Goal: Task Accomplishment & Management: Complete application form

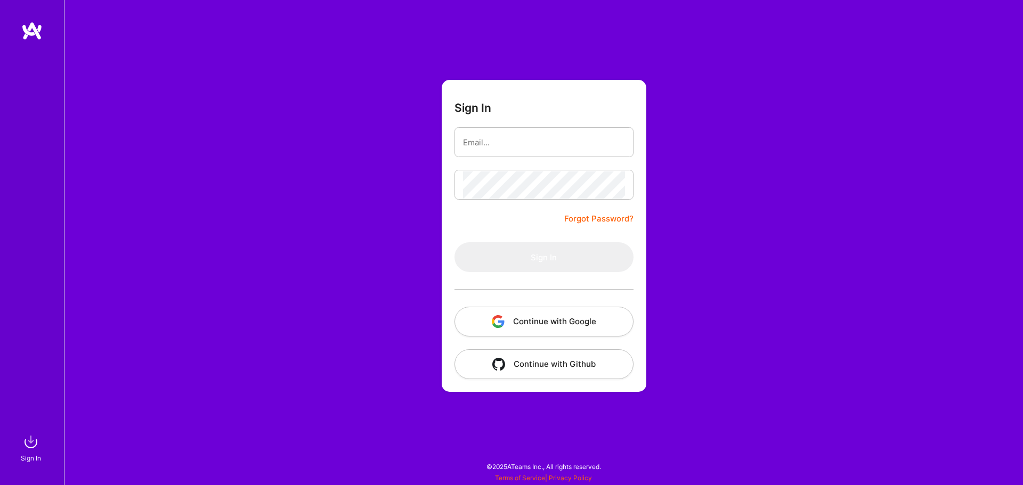
click at [542, 329] on button "Continue with Google" at bounding box center [544, 322] width 179 height 30
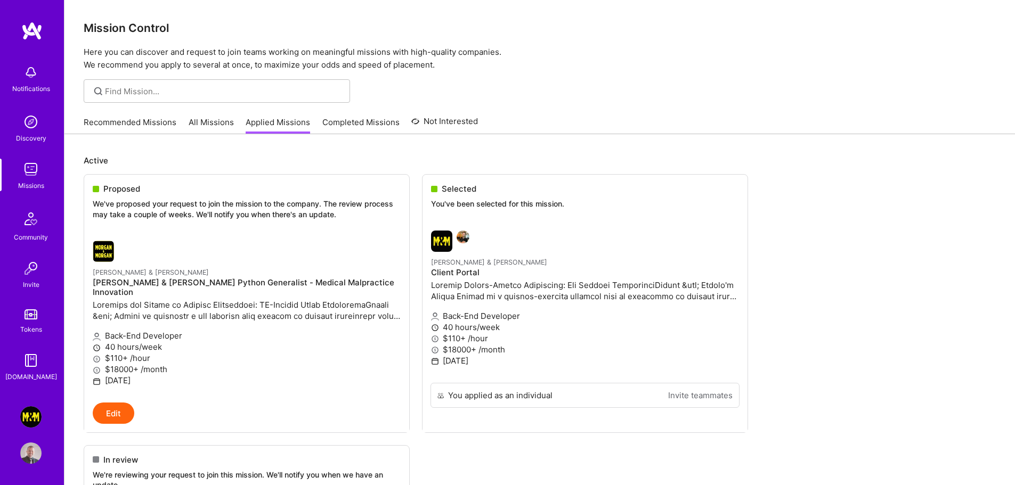
click at [32, 416] on img at bounding box center [30, 417] width 21 height 21
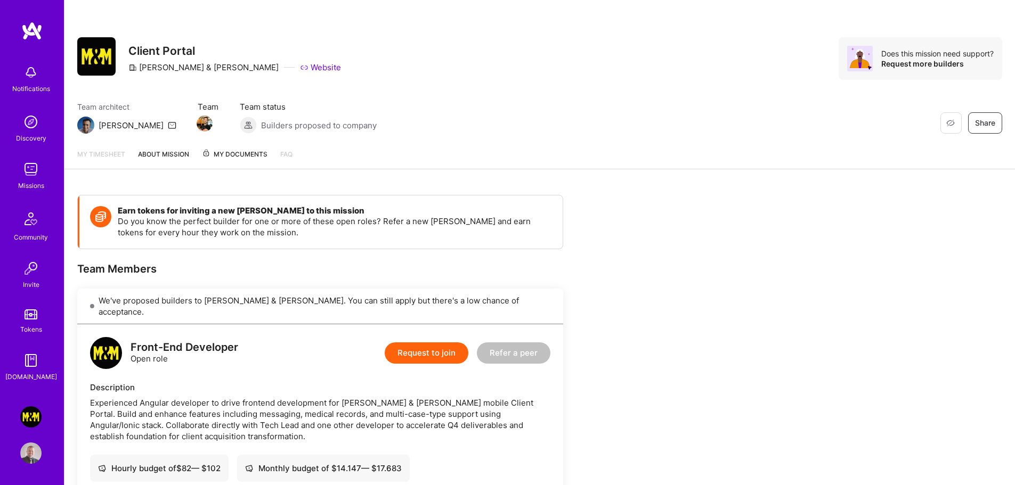
click at [165, 152] on link "About Mission" at bounding box center [163, 159] width 51 height 20
click at [239, 156] on span "My Documents 1" at bounding box center [243, 155] width 83 height 12
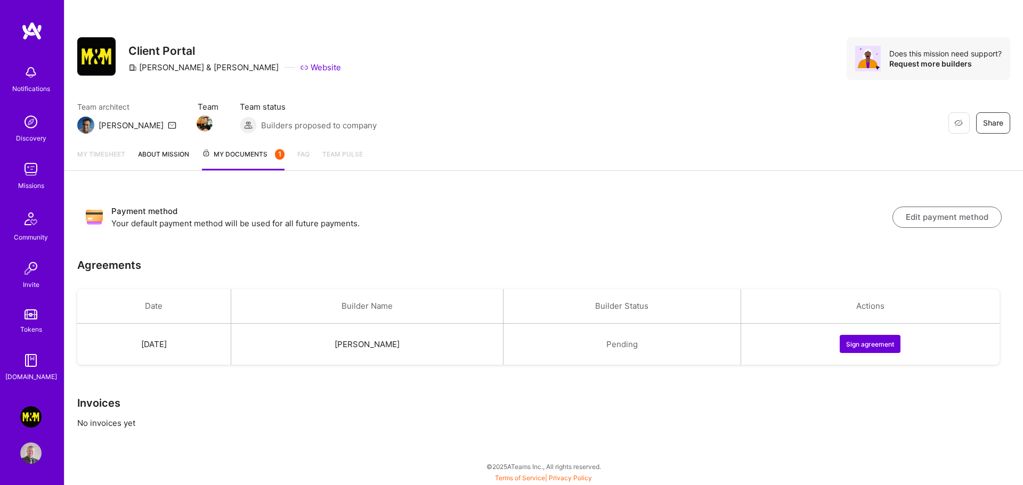
click at [864, 344] on button "Sign agreement" at bounding box center [870, 344] width 61 height 18
click at [943, 220] on button "Edit payment method" at bounding box center [947, 217] width 109 height 21
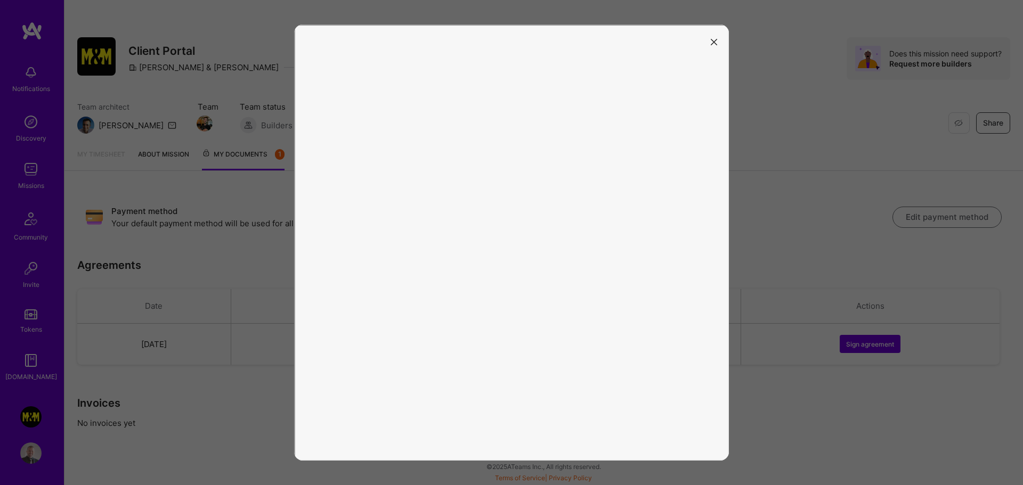
click at [709, 44] on button "modal" at bounding box center [714, 42] width 13 height 18
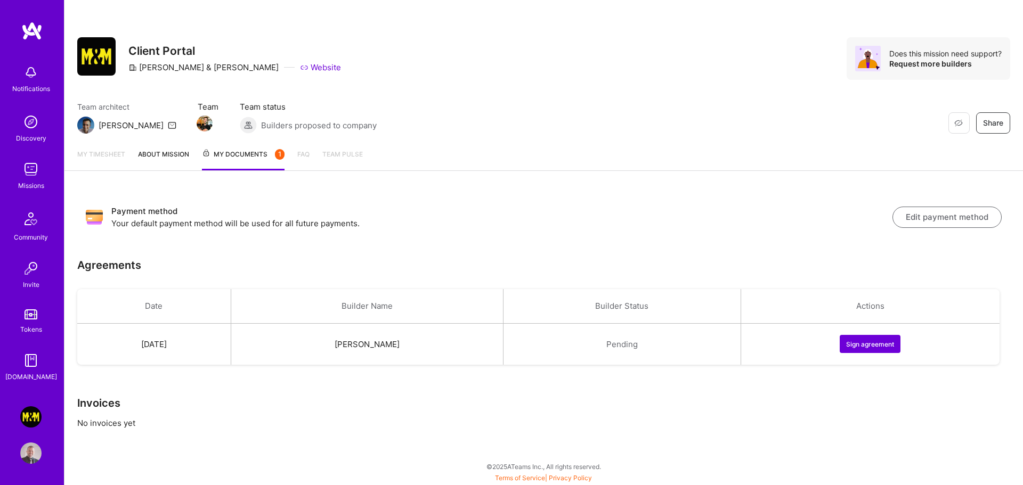
click at [955, 222] on button "Edit payment method" at bounding box center [947, 217] width 109 height 21
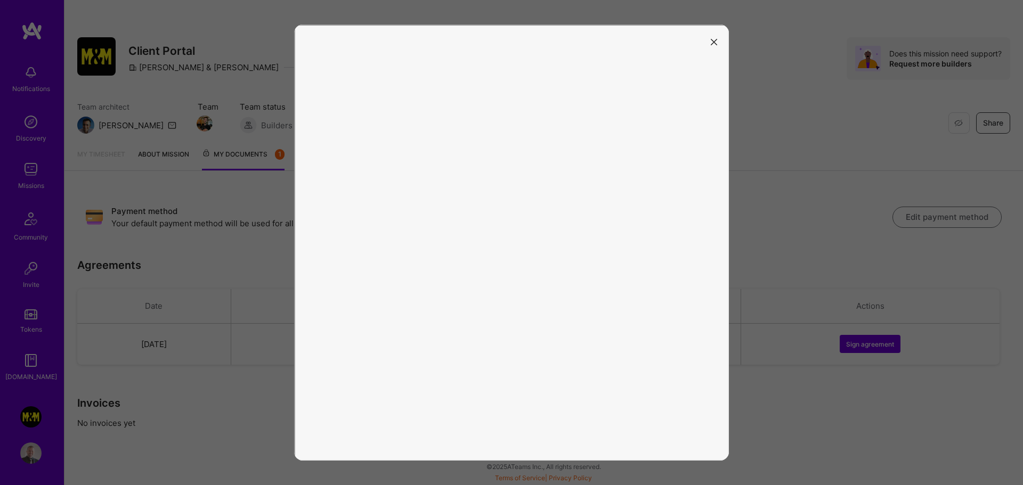
click at [720, 38] on button "modal" at bounding box center [714, 42] width 13 height 18
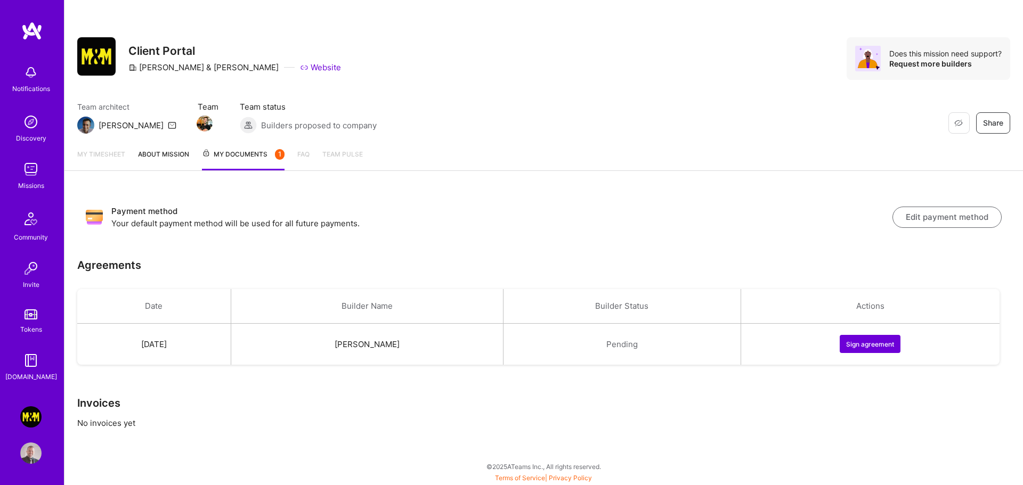
click at [865, 347] on button "Sign agreement" at bounding box center [870, 344] width 61 height 18
click at [930, 221] on button "Edit payment method" at bounding box center [947, 217] width 109 height 21
click at [926, 212] on button "Edit payment method" at bounding box center [947, 217] width 109 height 21
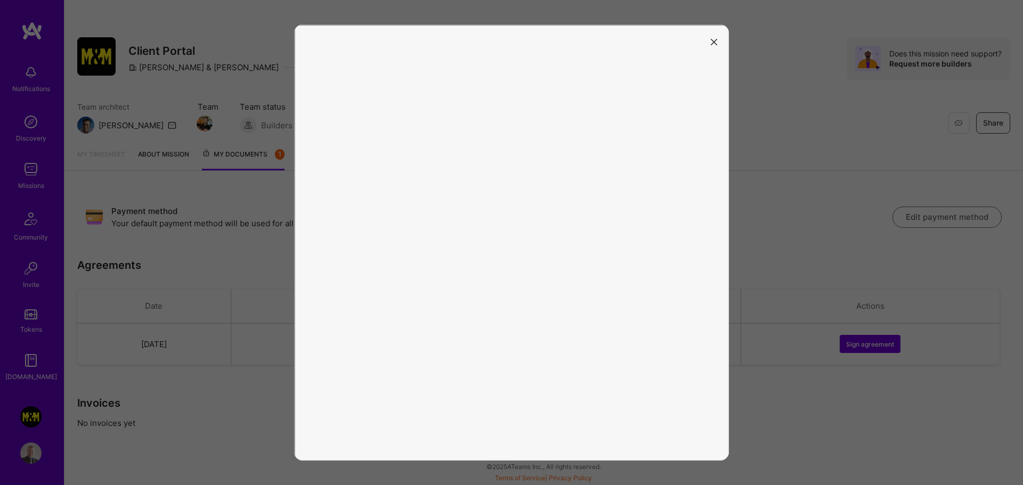
click at [712, 40] on icon "modal" at bounding box center [714, 42] width 6 height 6
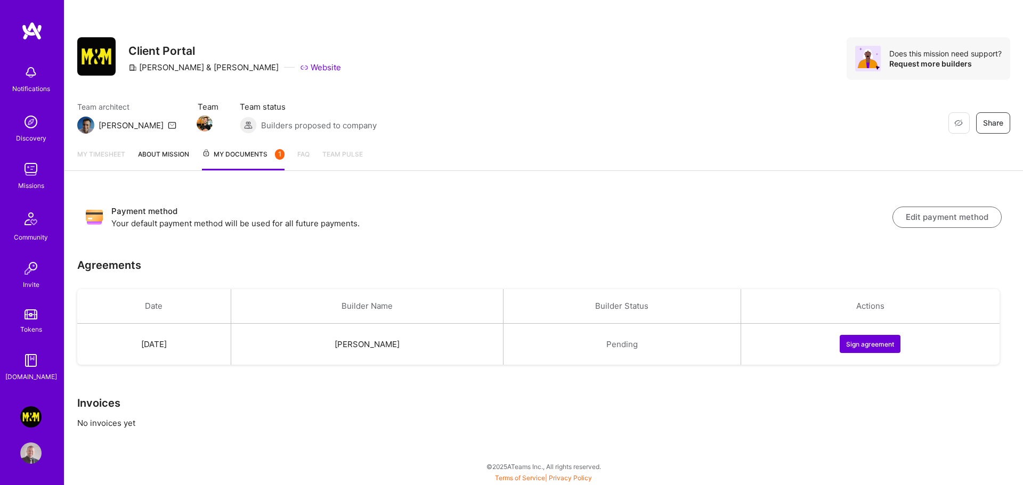
click at [939, 223] on button "Edit payment method" at bounding box center [947, 217] width 109 height 21
